Goal: Navigation & Orientation: Find specific page/section

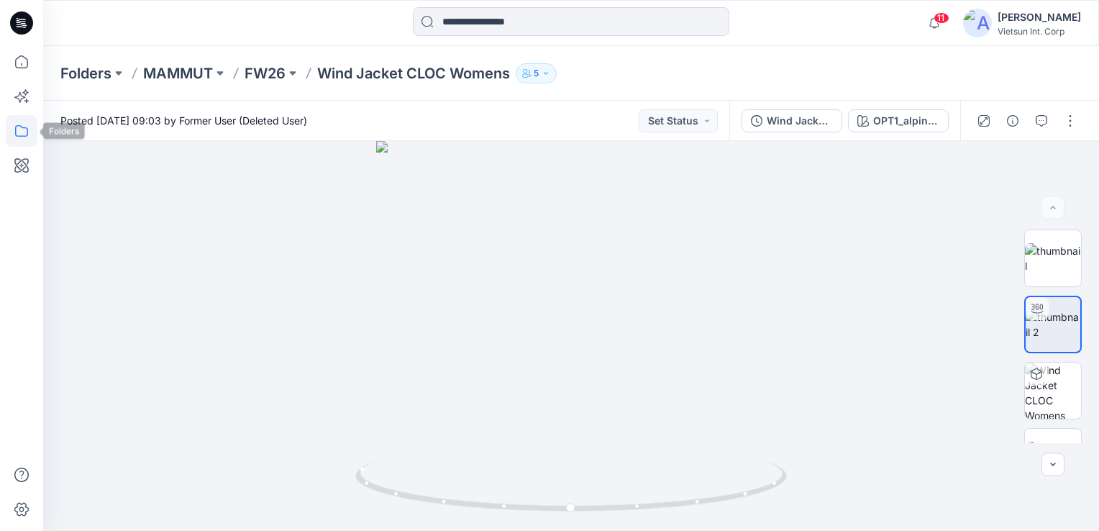
click at [12, 129] on icon at bounding box center [22, 131] width 32 height 32
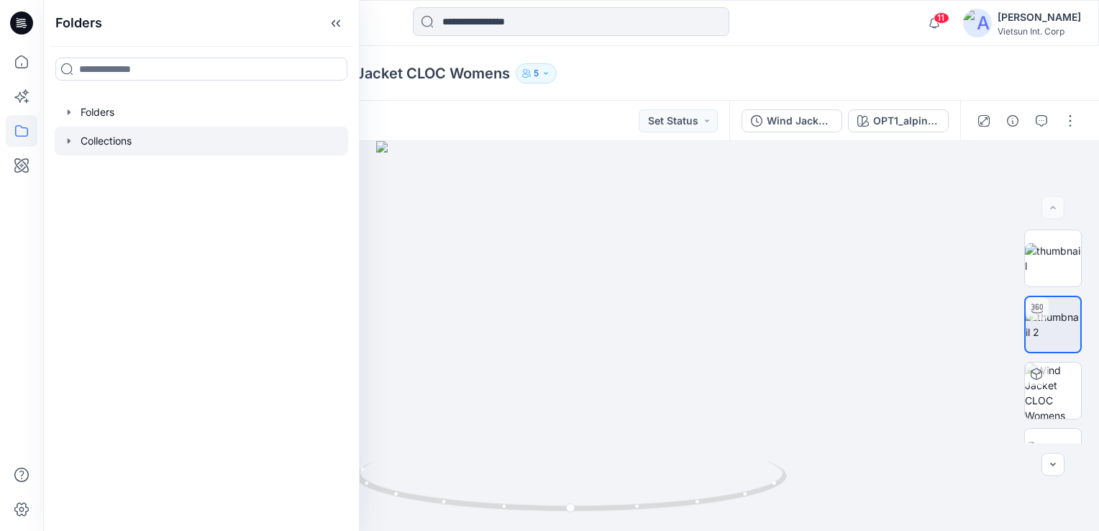
click at [106, 138] on div at bounding box center [201, 141] width 293 height 29
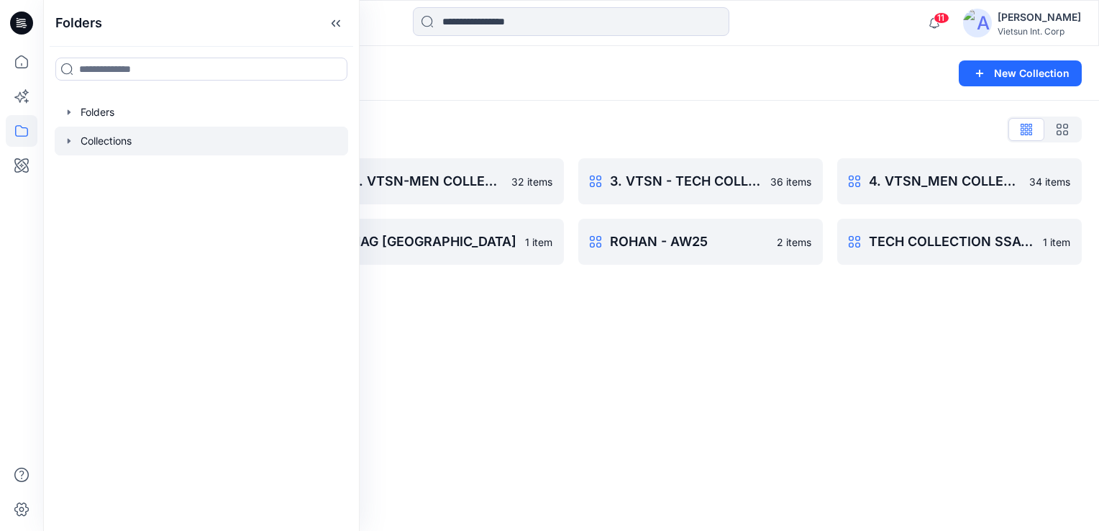
click at [654, 355] on div "Collections New Collection Collections List 1. VTSN - TECH COLLECTION SSAW25 17…" at bounding box center [571, 288] width 1056 height 485
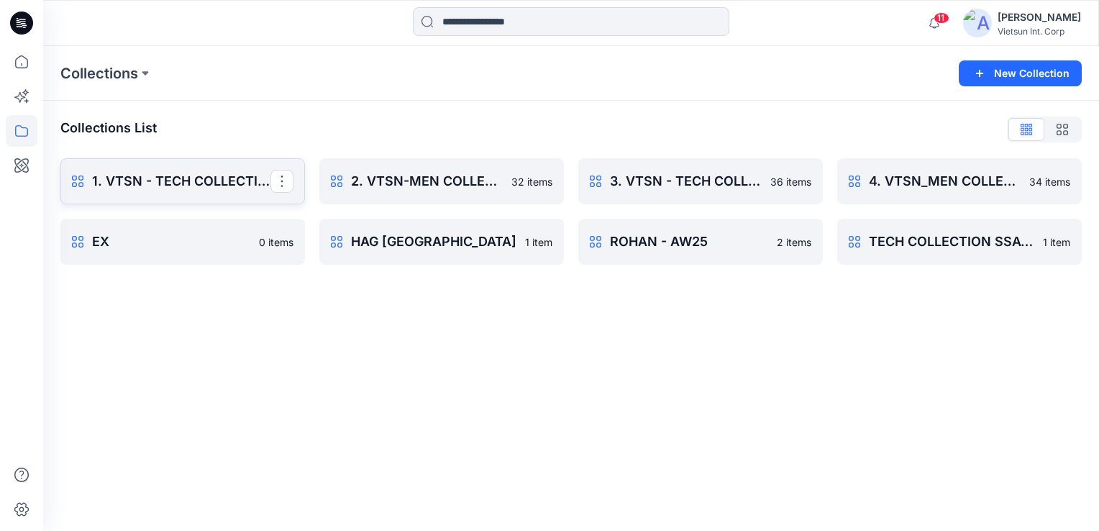
click at [193, 184] on p "1. VTSN - TECH COLLECTION SSAW25" at bounding box center [181, 181] width 178 height 20
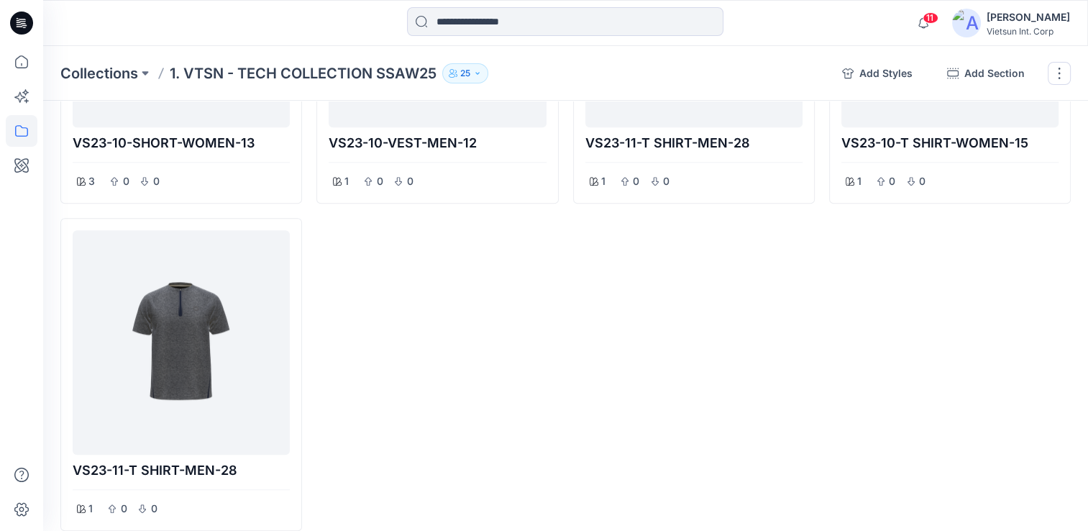
scroll to position [1143, 0]
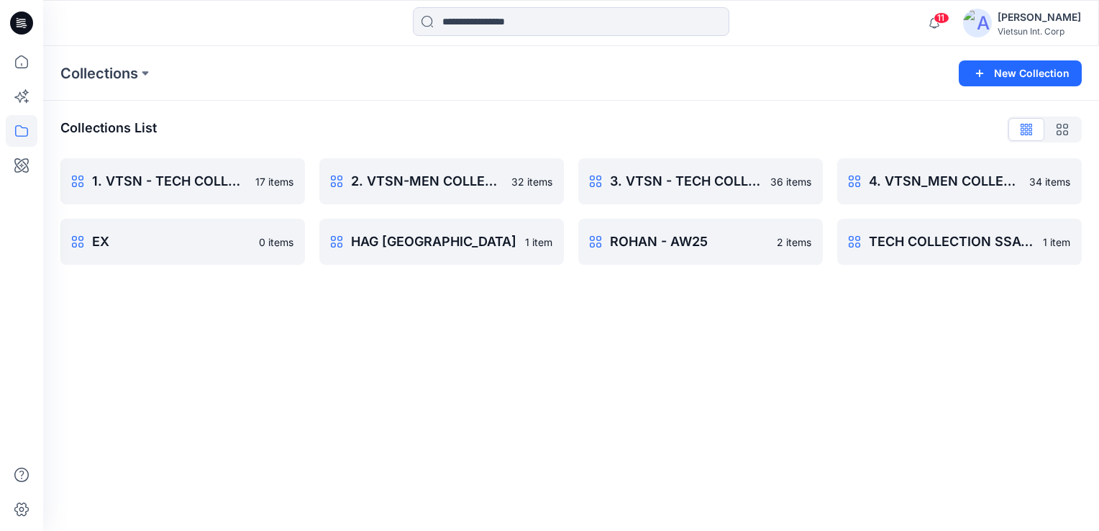
drag, startPoint x: 670, startPoint y: 422, endPoint x: 671, endPoint y: 412, distance: 9.5
click at [670, 422] on div "Collections New Collection Collections List 1. VTSN - TECH COLLECTION SSAW25 17…" at bounding box center [571, 288] width 1056 height 485
click at [443, 180] on p "2. VTSN-MEN COLLECTION SS25" at bounding box center [440, 181] width 178 height 20
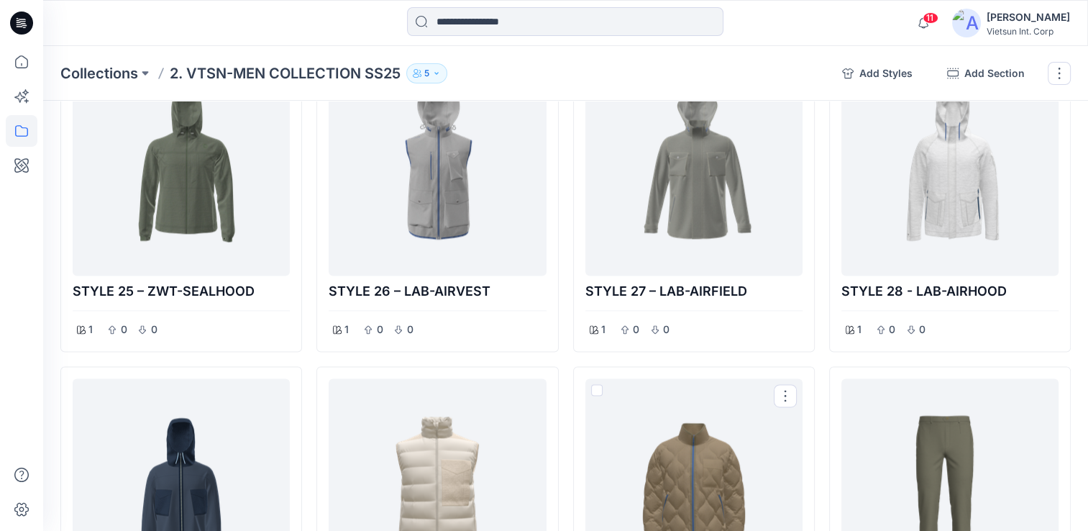
scroll to position [2302, 0]
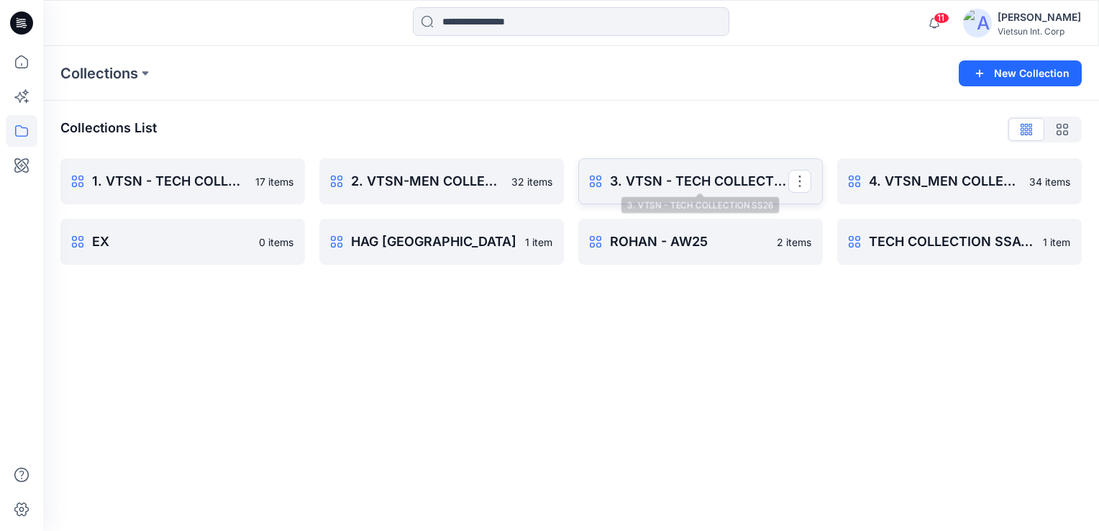
click at [715, 183] on p "3. VTSN - TECH COLLECTION SS26" at bounding box center [699, 181] width 178 height 20
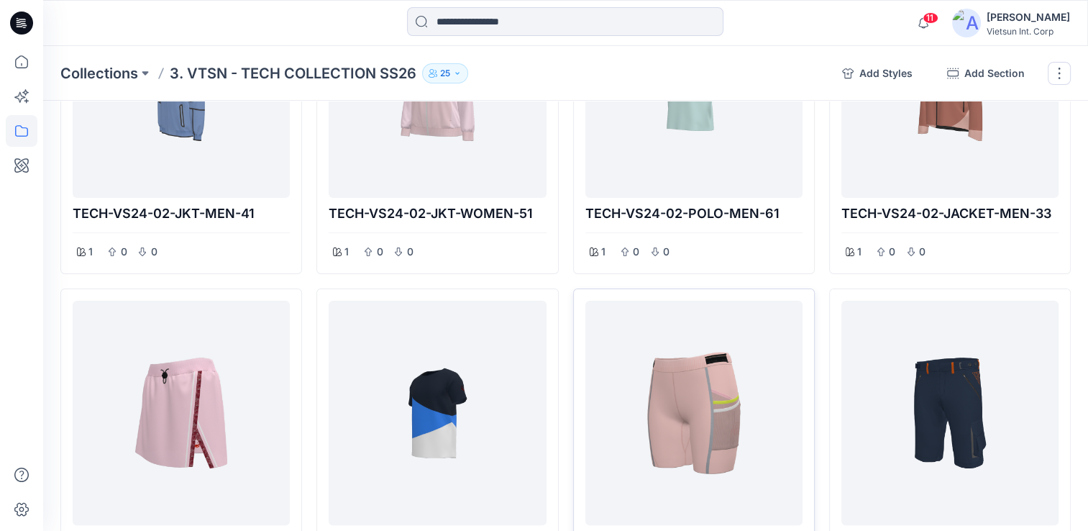
scroll to position [216, 0]
